Goal: Find specific page/section: Find specific page/section

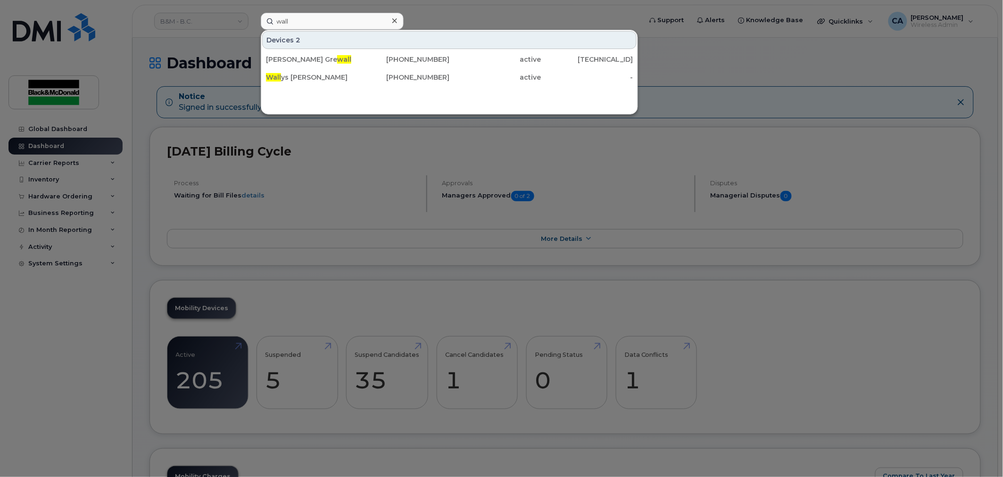
type input "wall"
click at [336, 86] on div "[PERSON_NAME] Gre wall [PHONE_NUMBER] active [TECHNICAL_ID] Wall ys [PERSON_NAM…" at bounding box center [449, 68] width 376 height 37
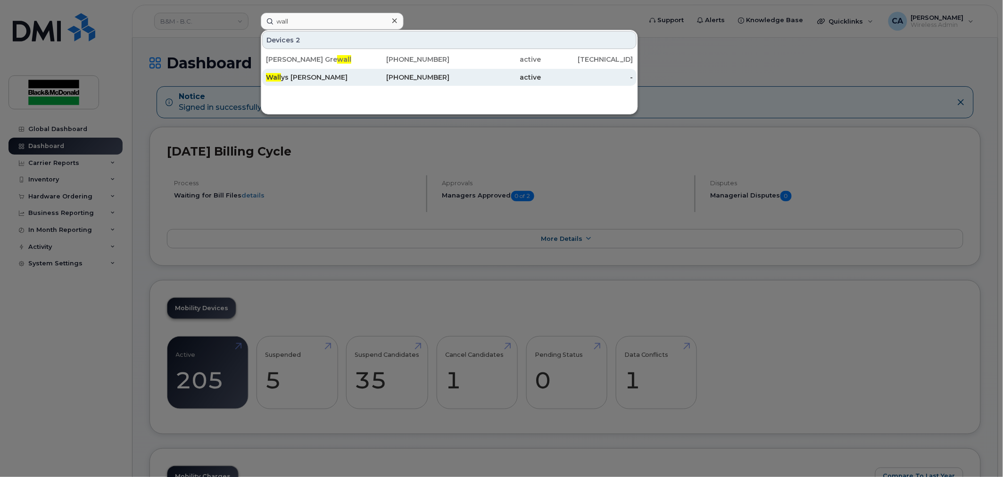
click at [343, 81] on div "Wall ys [PERSON_NAME]" at bounding box center [312, 77] width 92 height 9
